Goal: Task Accomplishment & Management: Manage account settings

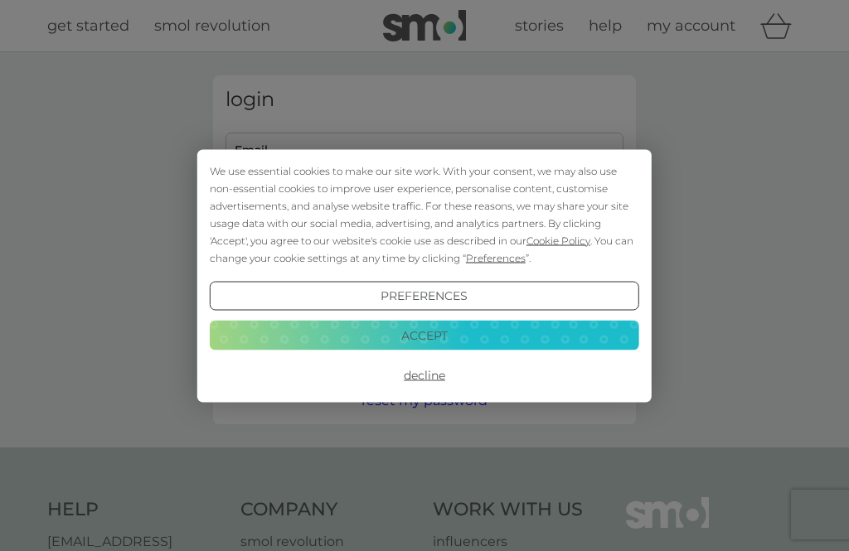
click at [275, 150] on div "We use essential cookies to make our site work. With your consent, we may also …" at bounding box center [424, 275] width 454 height 253
click at [453, 339] on button "Accept" at bounding box center [424, 336] width 429 height 30
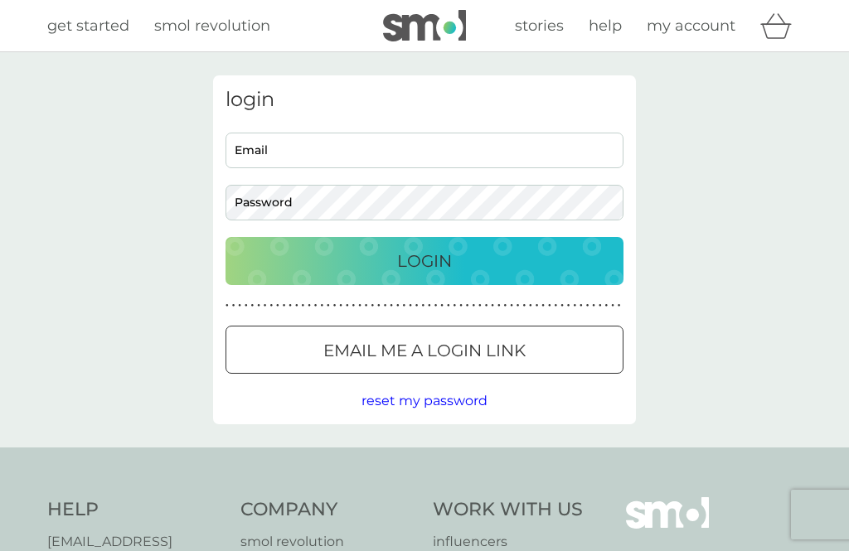
click at [295, 158] on input "Email" at bounding box center [424, 151] width 398 height 36
type input "rogeraka@icloud.com"
click at [424, 260] on button "Login" at bounding box center [424, 261] width 398 height 48
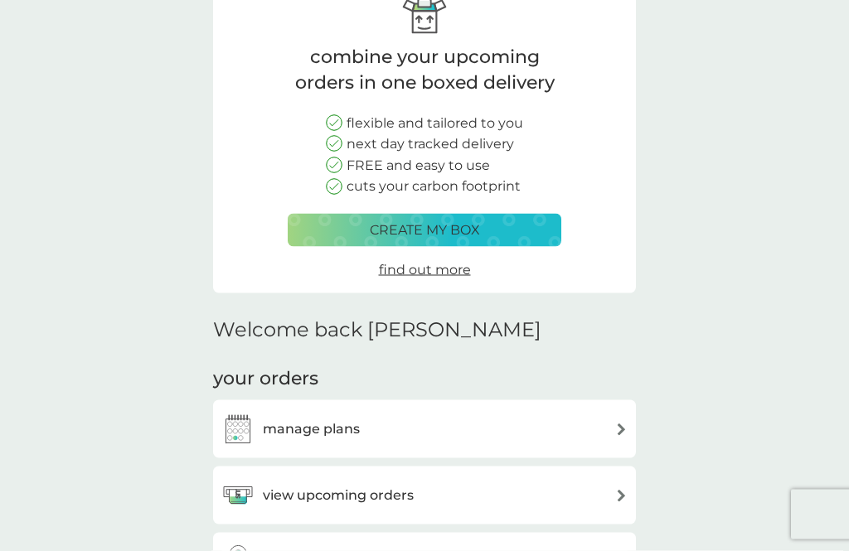
scroll to position [134, 0]
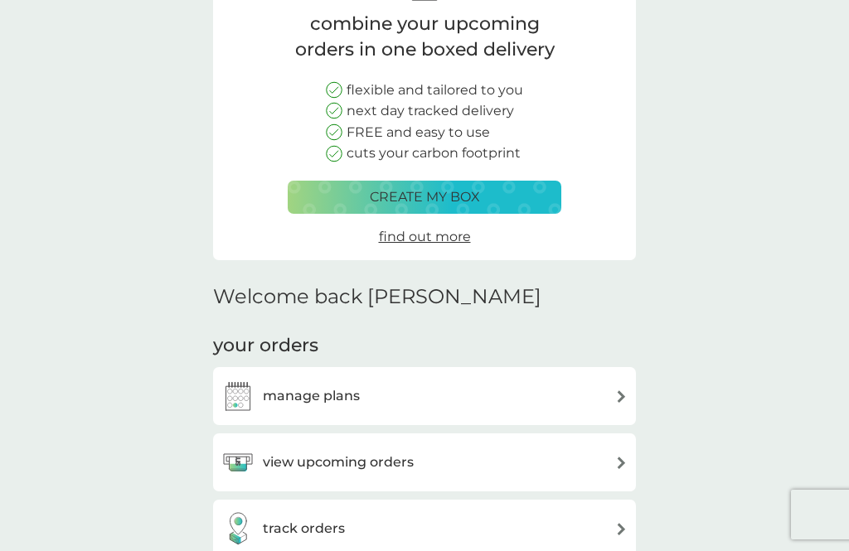
click at [569, 399] on div "manage plans" at bounding box center [424, 396] width 406 height 33
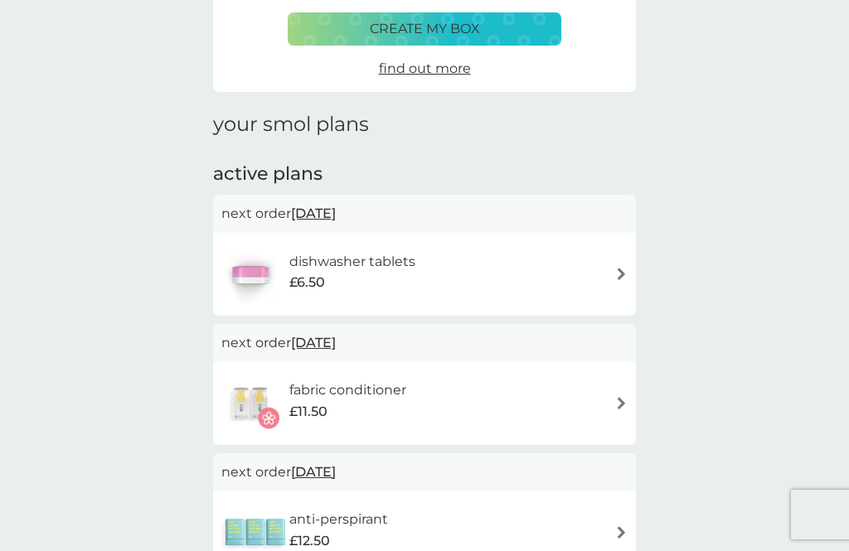
click at [609, 433] on div "fabric conditioner £11.50" at bounding box center [424, 404] width 406 height 58
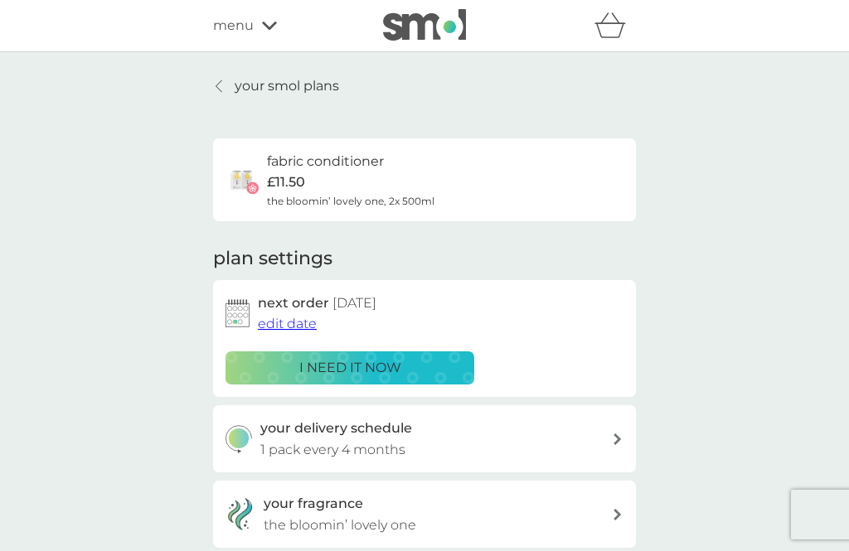
click at [370, 170] on h6 "fabric conditioner" at bounding box center [325, 162] width 117 height 22
click at [231, 82] on link "your smol plans" at bounding box center [276, 86] width 126 height 22
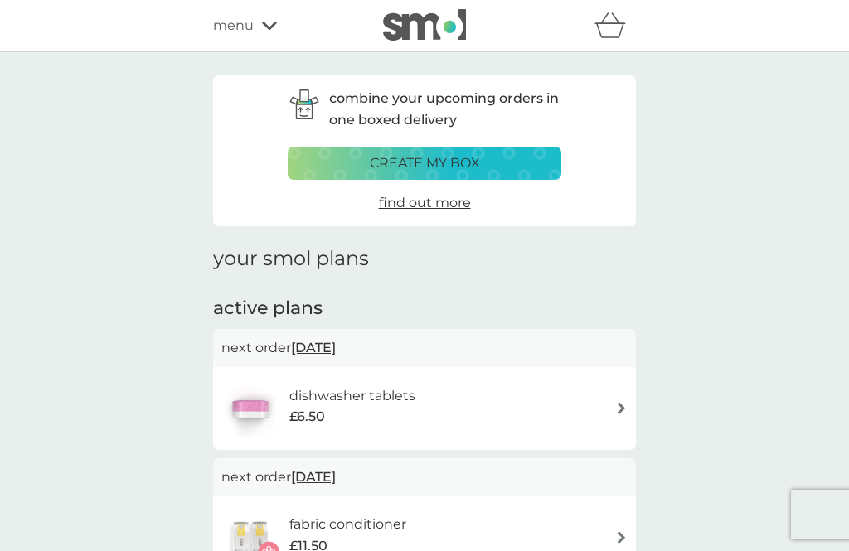
click at [267, 33] on div "menu" at bounding box center [283, 26] width 141 height 22
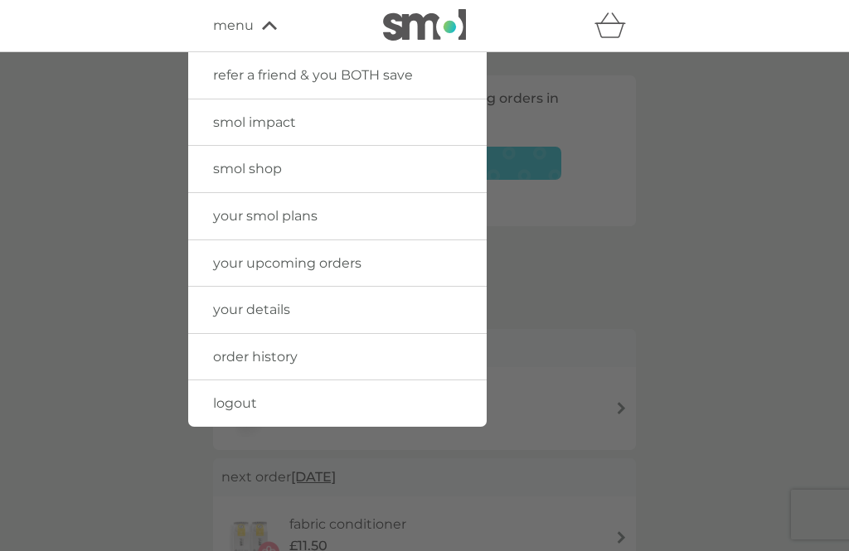
click at [266, 182] on link "smol shop" at bounding box center [337, 169] width 298 height 46
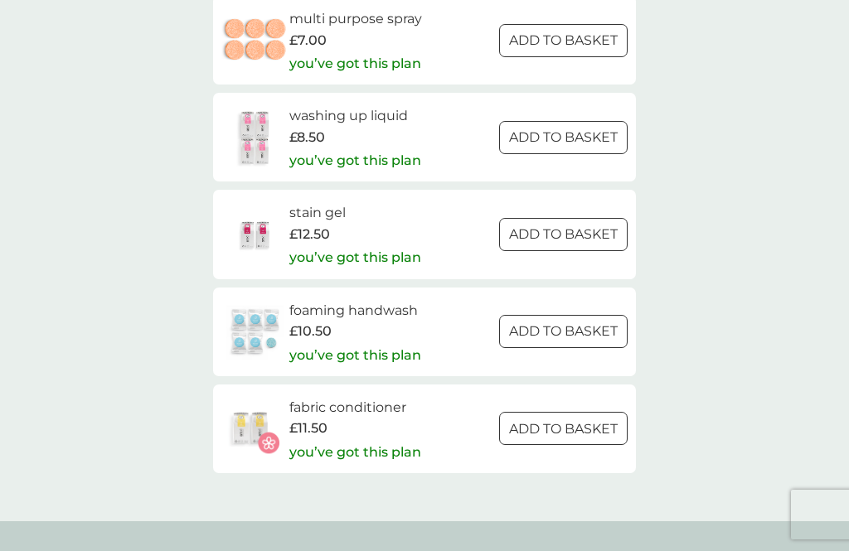
scroll to position [2571, 0]
click at [369, 398] on h6 "fabric conditioner" at bounding box center [355, 409] width 132 height 22
